Goal: Task Accomplishment & Management: Manage account settings

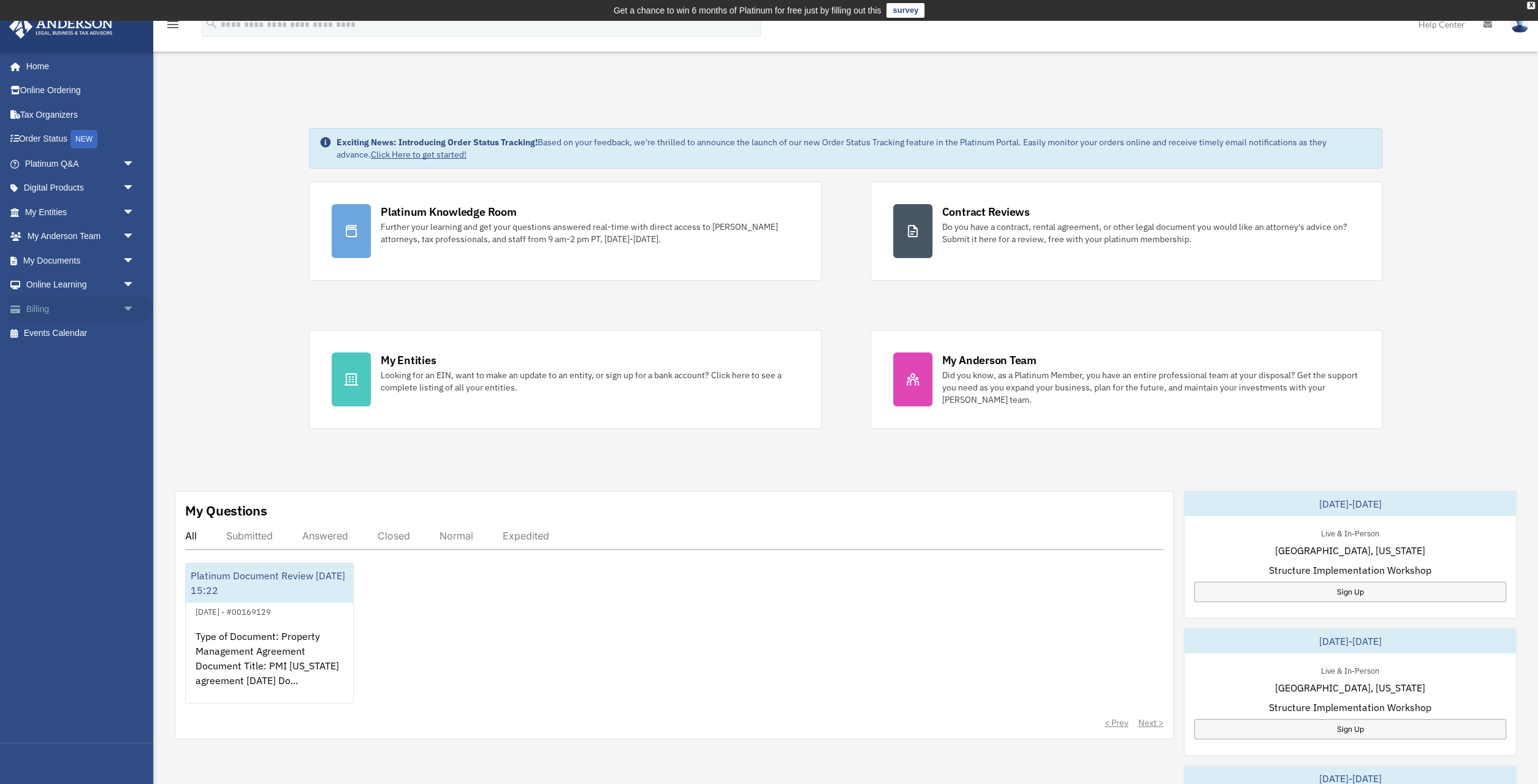
click at [67, 307] on link "Billing arrow_drop_down" at bounding box center [81, 308] width 145 height 24
click at [130, 309] on span "arrow_drop_down" at bounding box center [134, 309] width 25 height 25
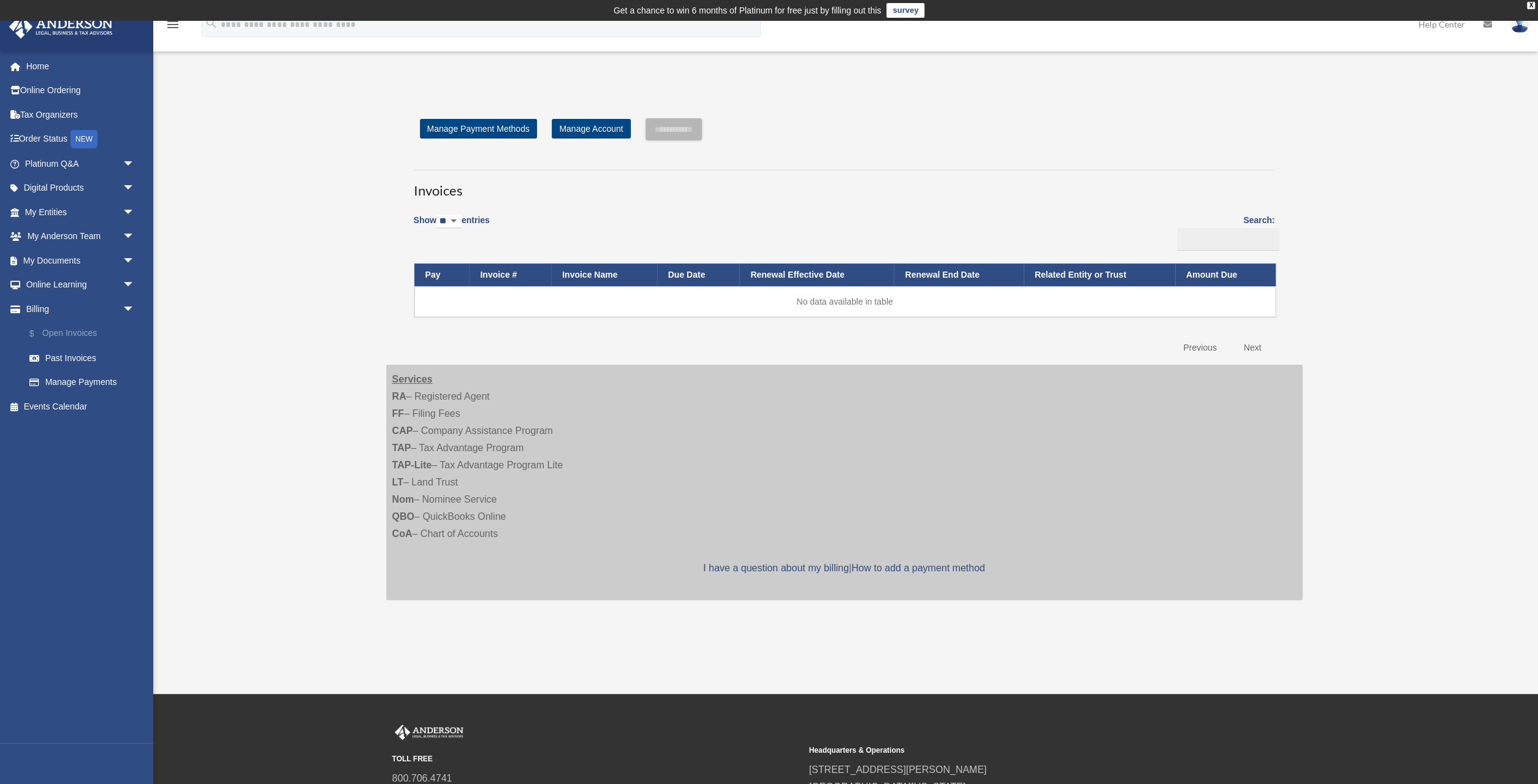
click at [79, 331] on link "$ Open Invoices" at bounding box center [85, 333] width 136 height 25
click at [80, 334] on link "$ Open Invoices" at bounding box center [85, 333] width 136 height 25
click at [79, 362] on link "Past Invoices" at bounding box center [85, 357] width 136 height 24
click at [79, 359] on link "Past Invoices" at bounding box center [85, 357] width 136 height 24
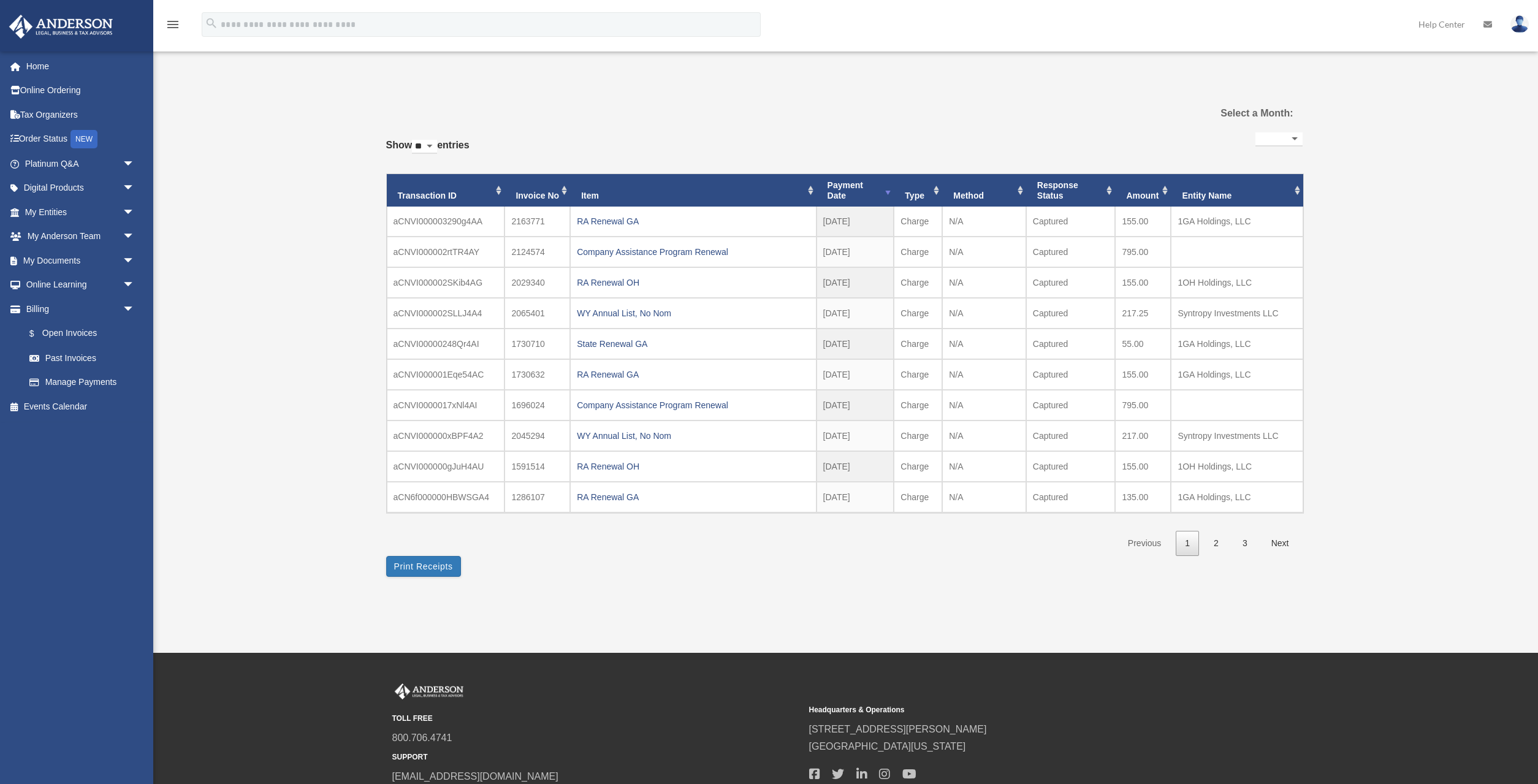
select select
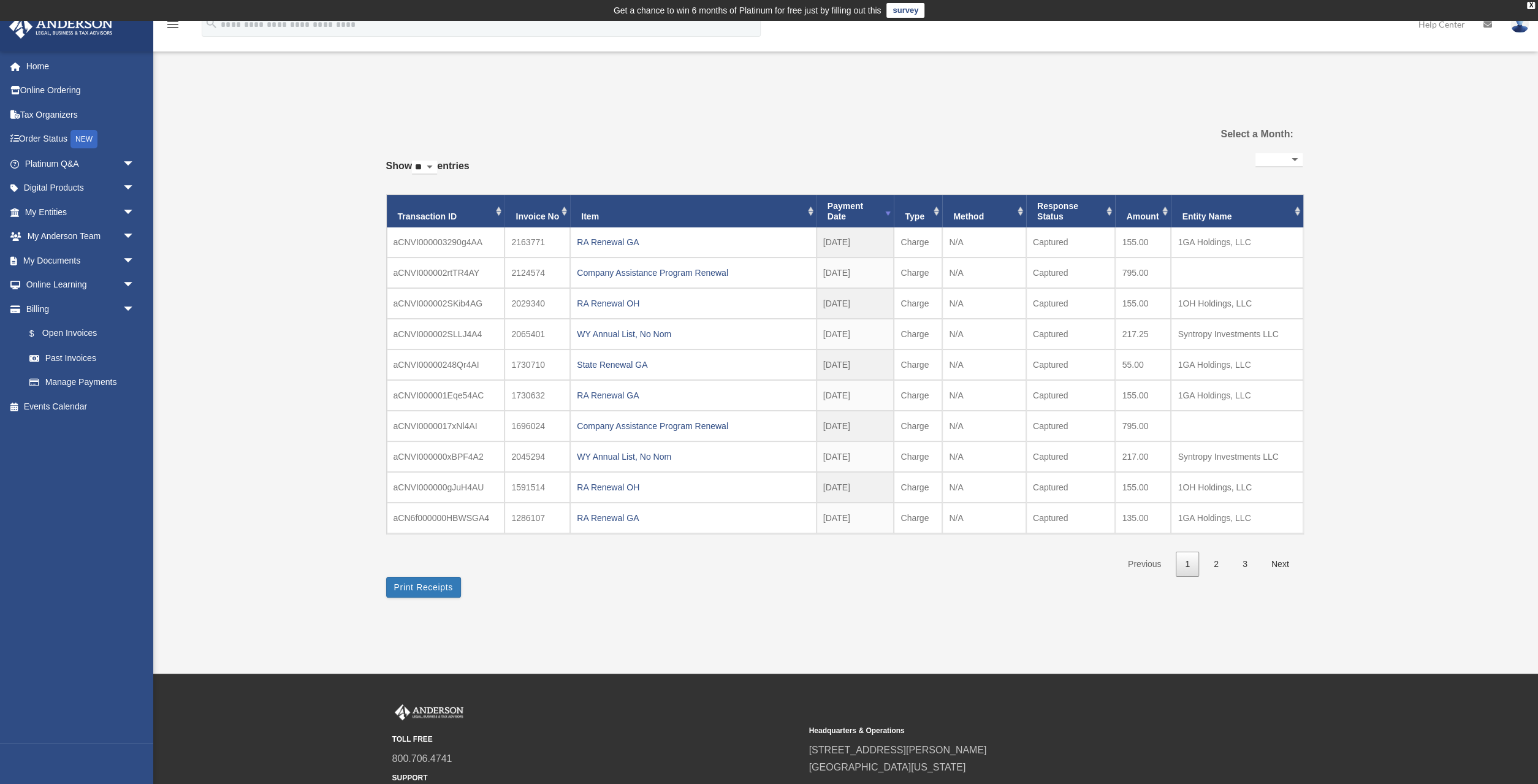
scroll to position [114, 0]
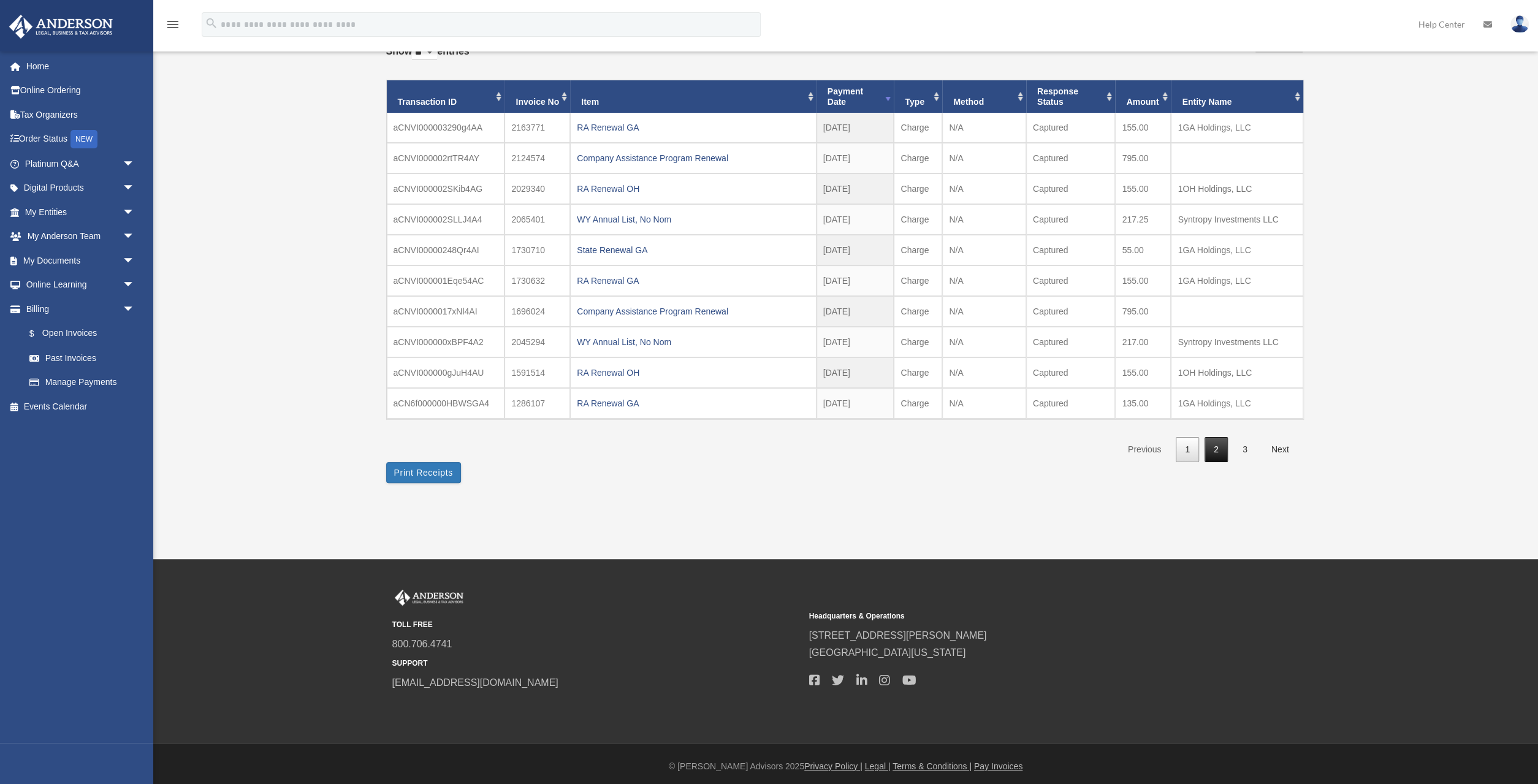
click at [1221, 451] on link "2" at bounding box center [1216, 449] width 23 height 25
click at [1220, 451] on link "2" at bounding box center [1216, 449] width 23 height 25
click at [1191, 446] on link "1" at bounding box center [1187, 449] width 23 height 25
click at [439, 474] on button "Print Receipts" at bounding box center [423, 472] width 75 height 21
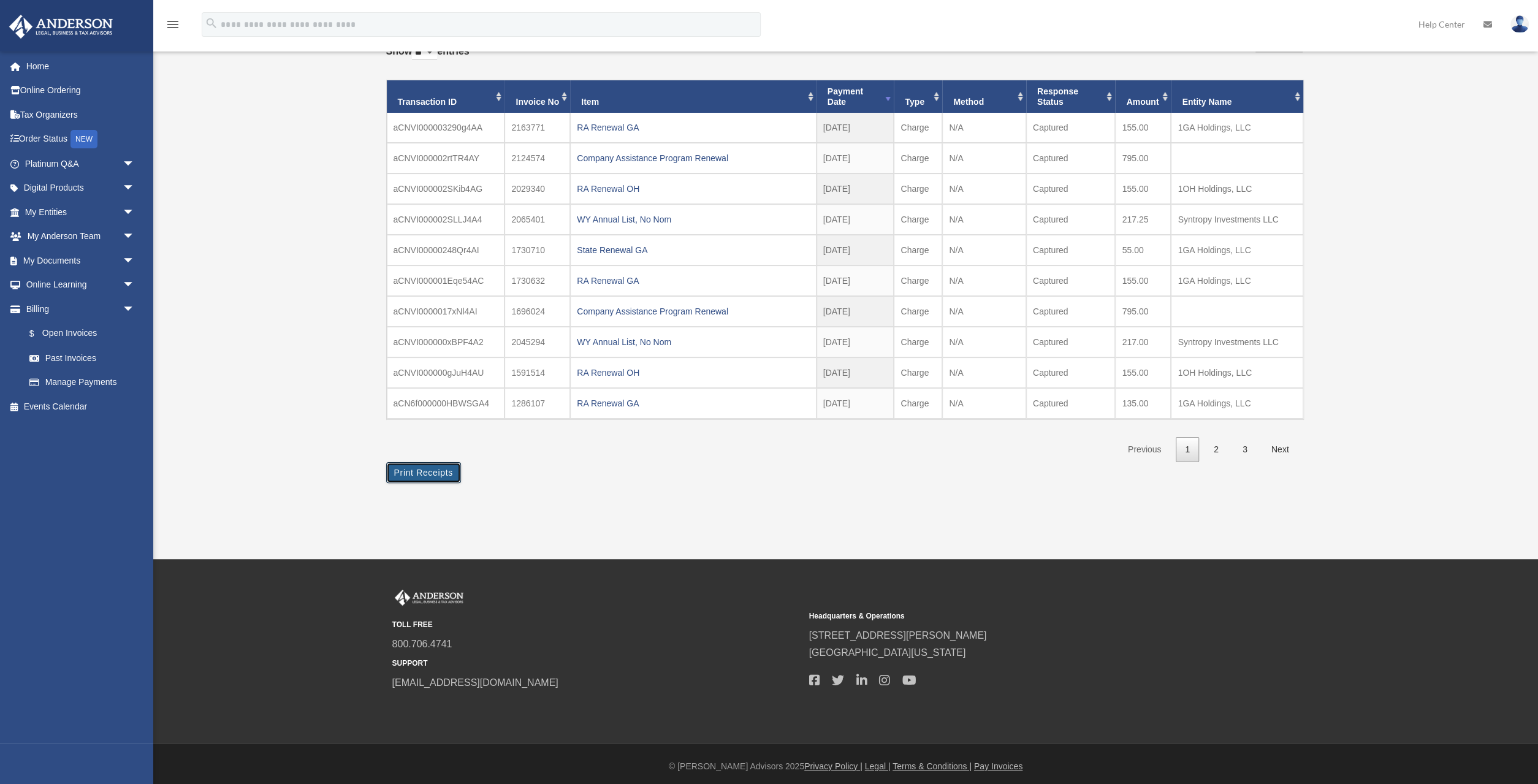
scroll to position [0, 0]
